Goal: Task Accomplishment & Management: Manage account settings

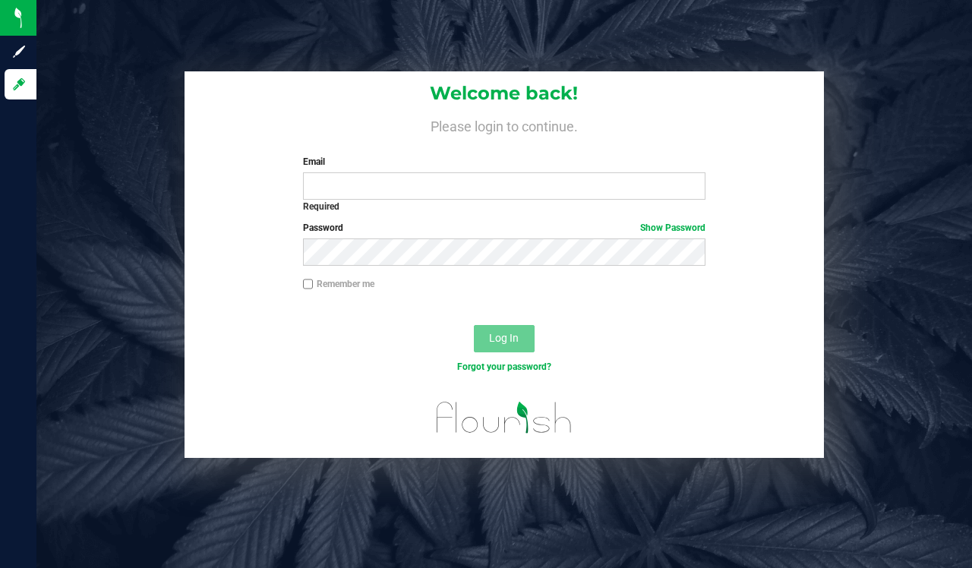
click at [460, 163] on label "Email" at bounding box center [504, 162] width 403 height 14
click at [460, 172] on input "Email" at bounding box center [504, 185] width 403 height 27
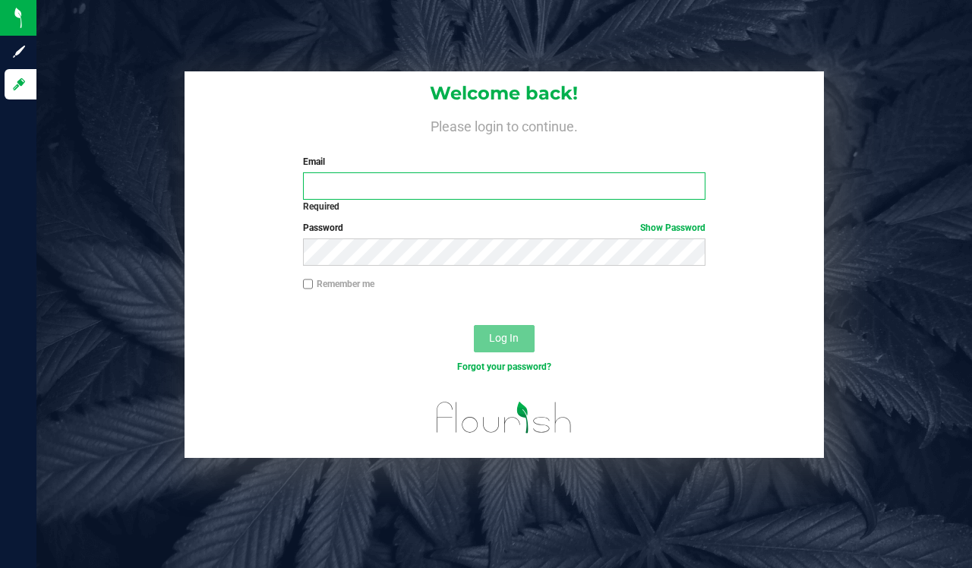
type input "[EMAIL_ADDRESS][DOMAIN_NAME]"
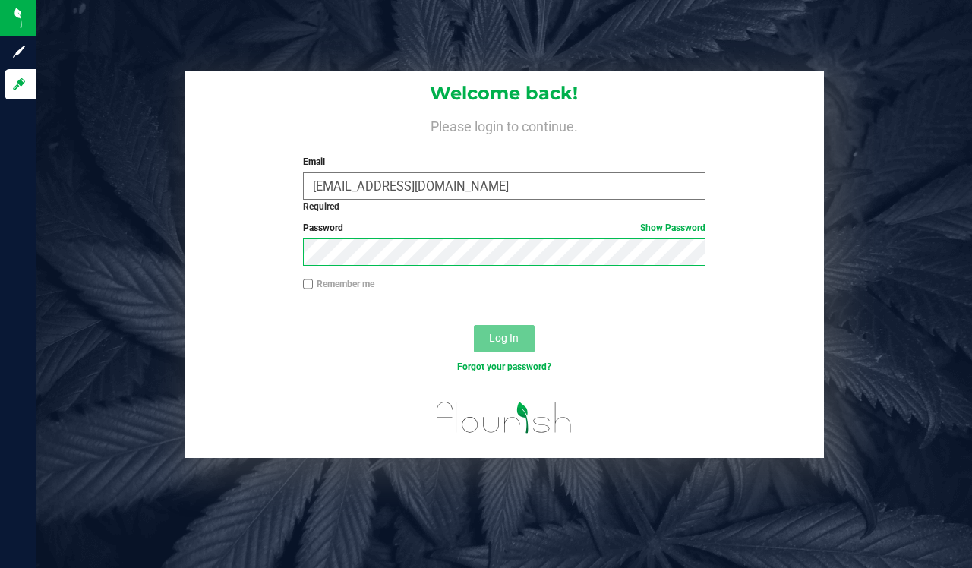
click at [503, 339] on button "Log In" at bounding box center [504, 338] width 61 height 27
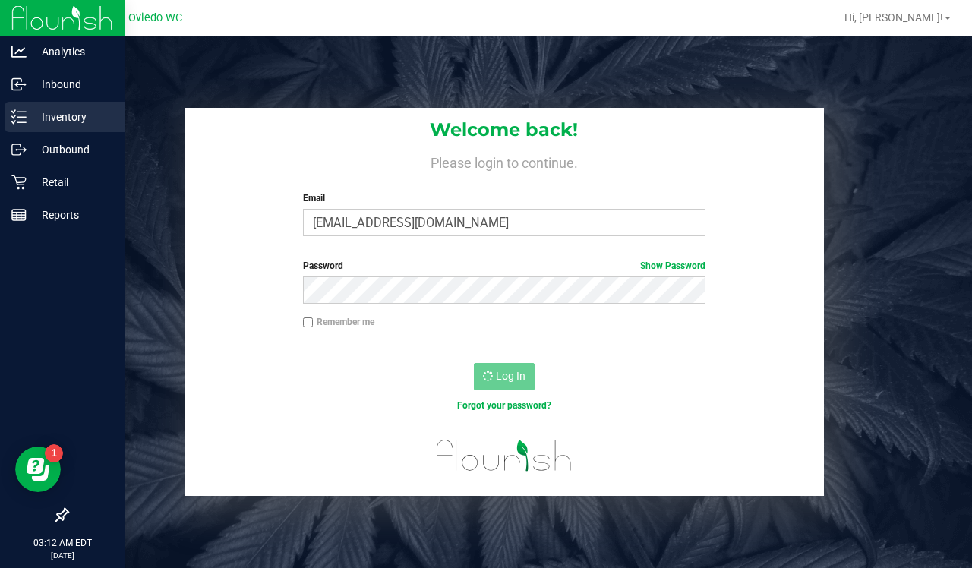
click at [90, 109] on p "Inventory" at bounding box center [72, 117] width 91 height 18
click at [51, 121] on p "Inventory" at bounding box center [72, 117] width 91 height 18
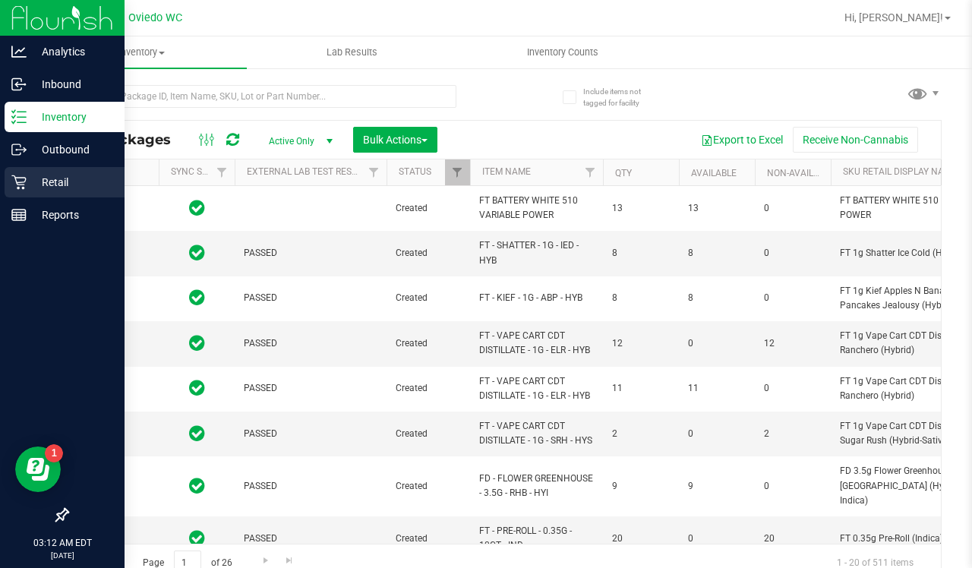
click at [77, 195] on div "Retail" at bounding box center [65, 182] width 120 height 30
type input "2026-02-15"
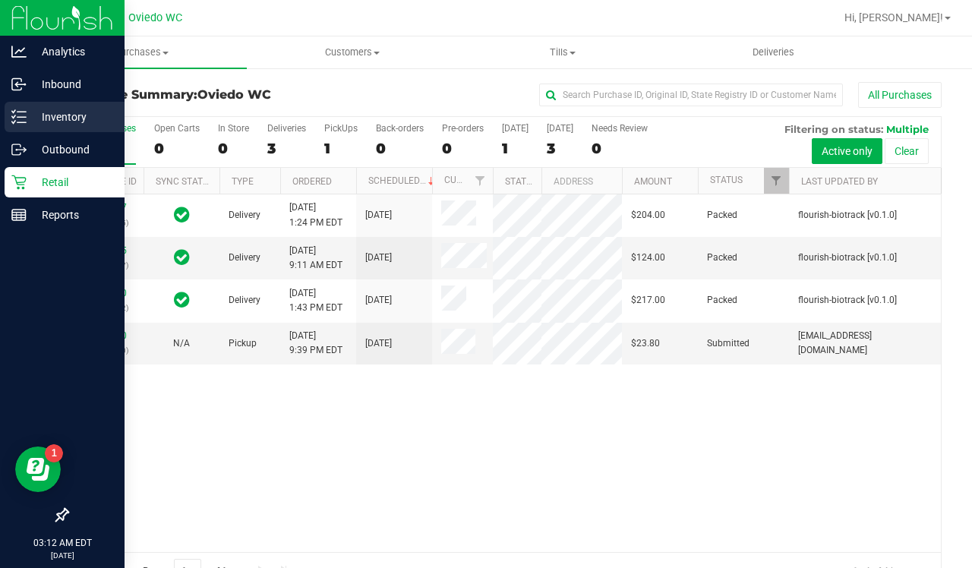
click at [21, 126] on div "Inventory" at bounding box center [65, 117] width 120 height 30
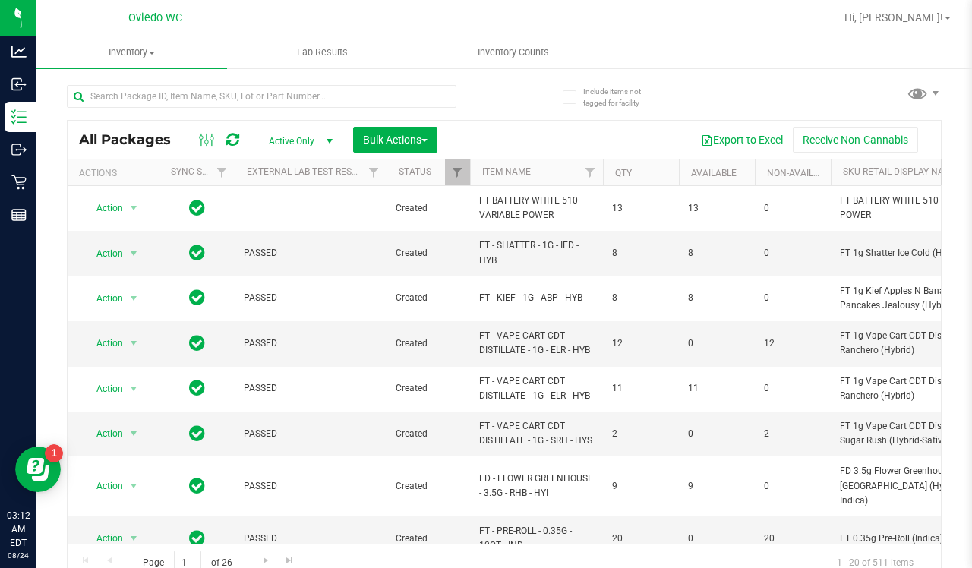
type input "2026-02-15"
click at [529, 57] on span "Inventory Counts" at bounding box center [513, 53] width 112 height 14
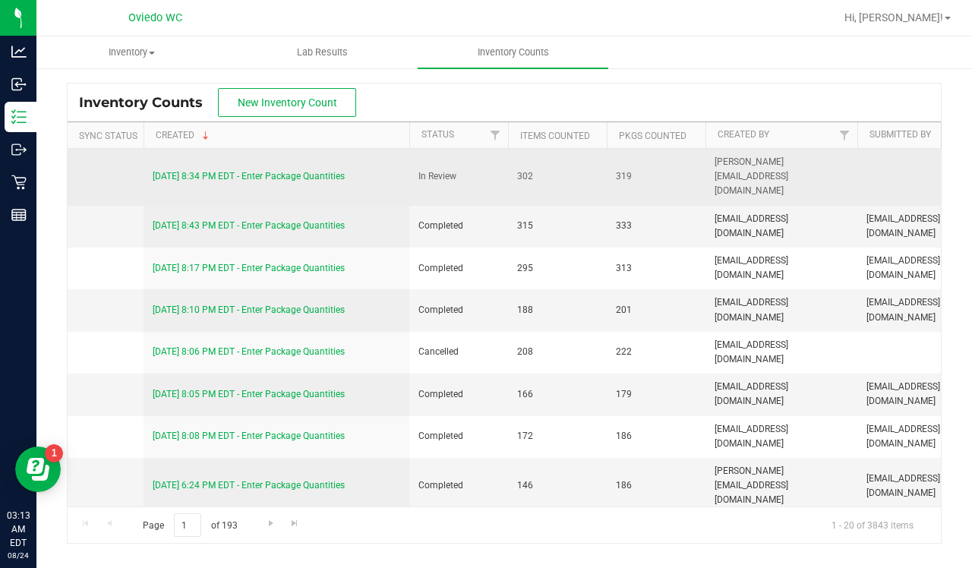
click at [295, 171] on link "8/23/25 8:34 PM EDT - Enter Package Quantities" at bounding box center [249, 176] width 192 height 11
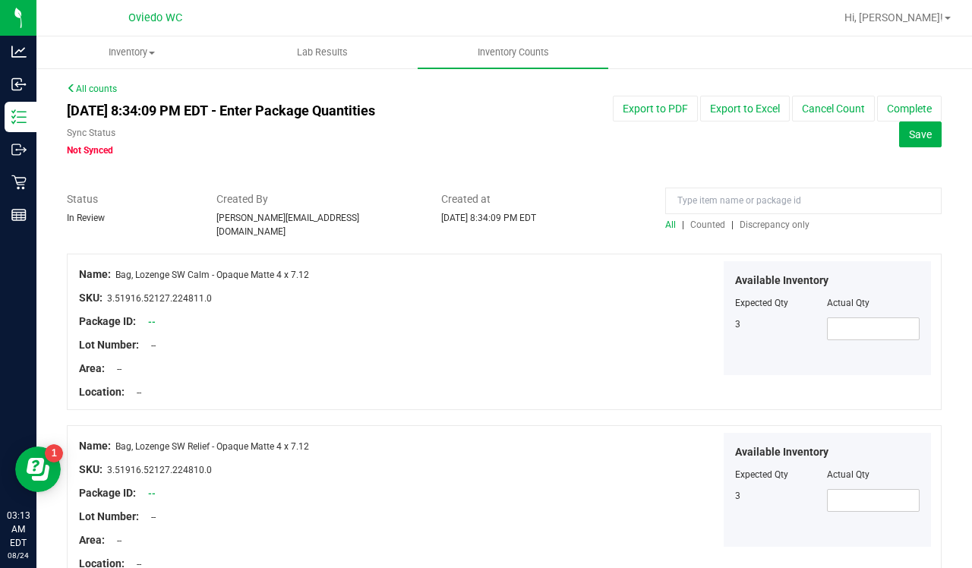
click at [778, 223] on span "Discrepancy only" at bounding box center [775, 224] width 70 height 11
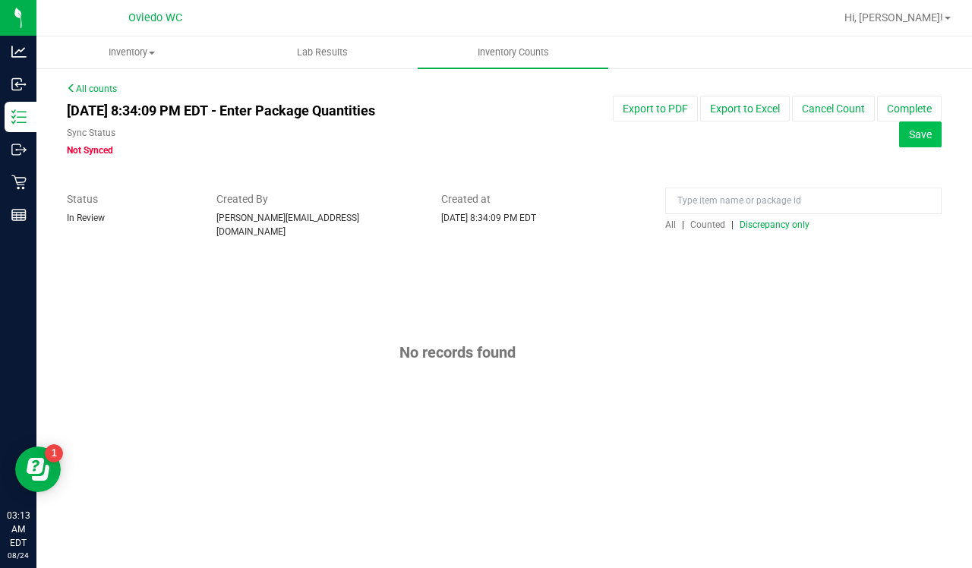
click at [932, 134] on button "Save" at bounding box center [920, 135] width 43 height 26
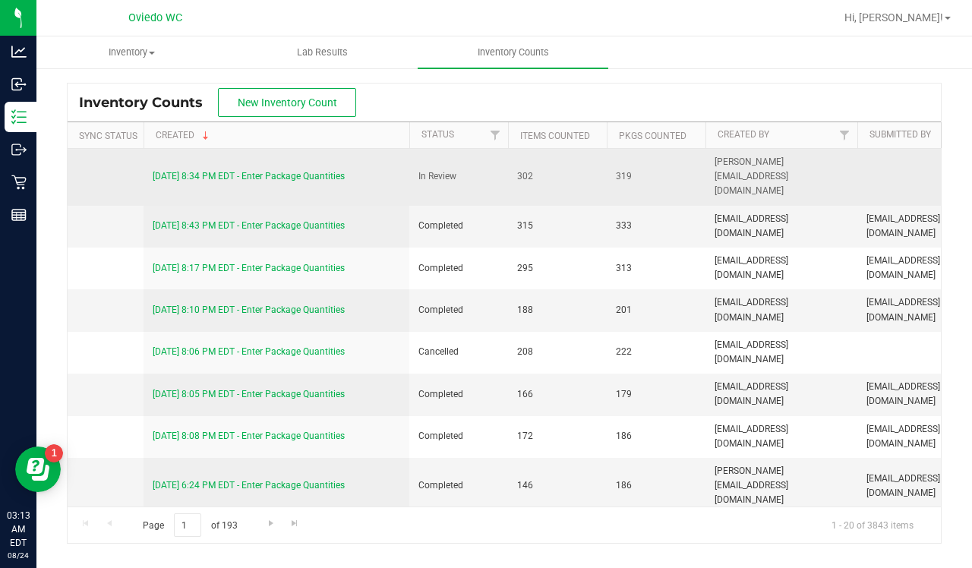
click at [339, 171] on link "8/23/25 8:34 PM EDT - Enter Package Quantities" at bounding box center [249, 176] width 192 height 11
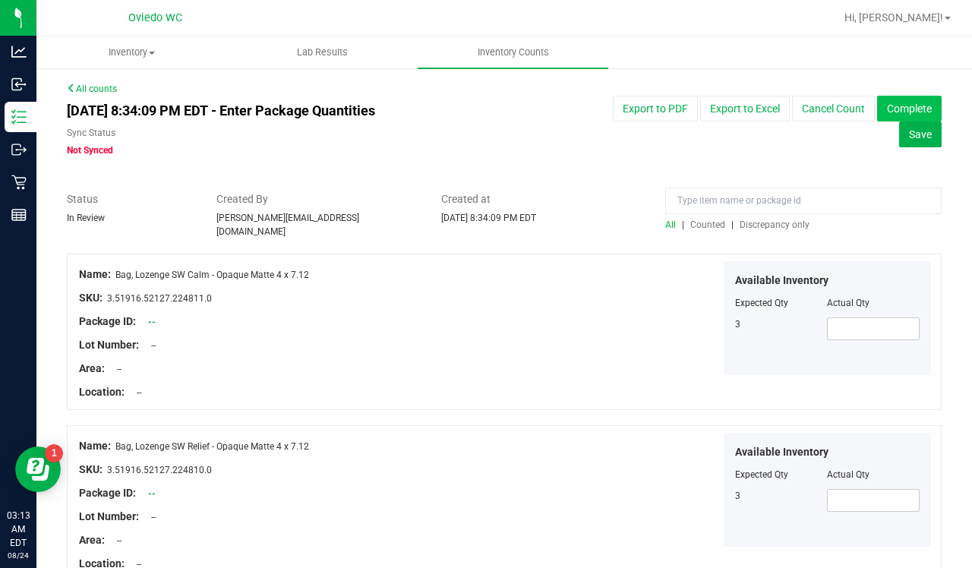
click at [935, 105] on button "Complete" at bounding box center [909, 109] width 65 height 26
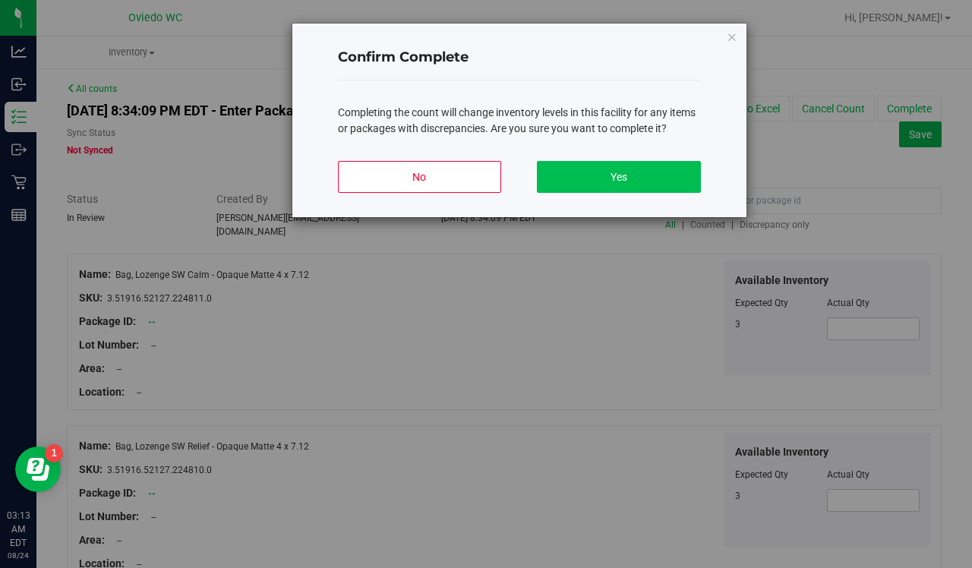
click at [650, 187] on button "Yes" at bounding box center [618, 177] width 163 height 32
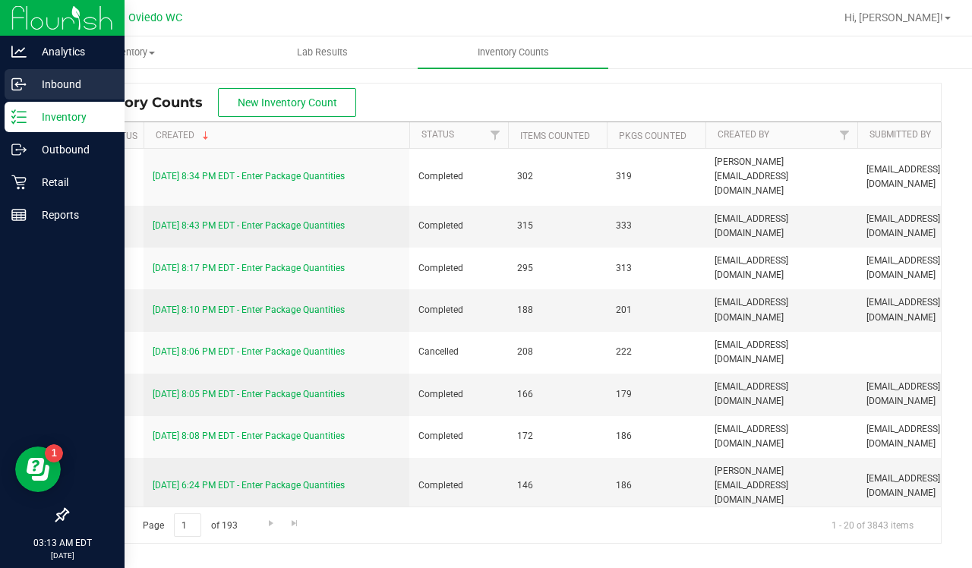
click at [87, 84] on p "Inbound" at bounding box center [72, 84] width 91 height 18
